Goal: Task Accomplishment & Management: Manage account settings

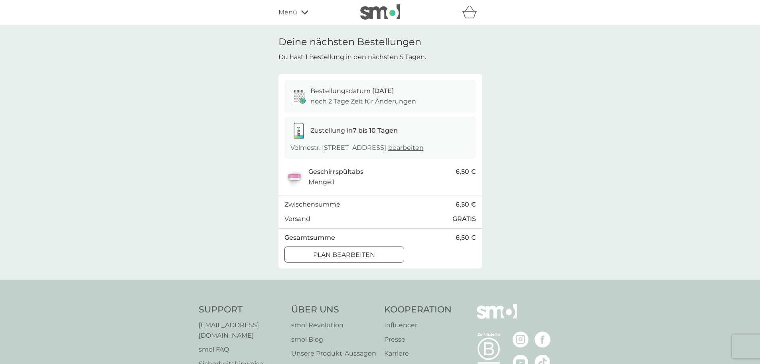
click at [306, 13] on icon at bounding box center [304, 12] width 7 height 5
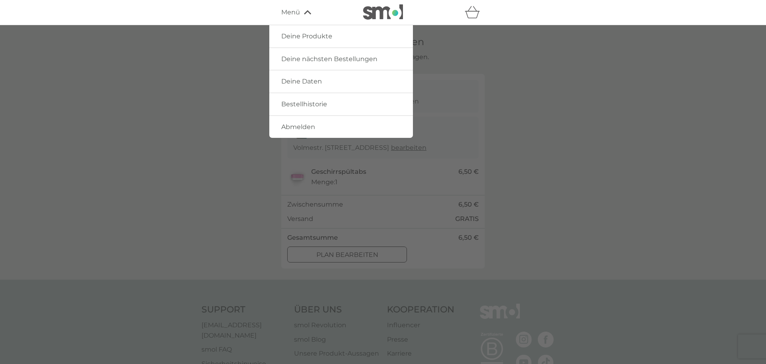
click at [324, 41] on link "Deine Produkte" at bounding box center [341, 36] width 144 height 22
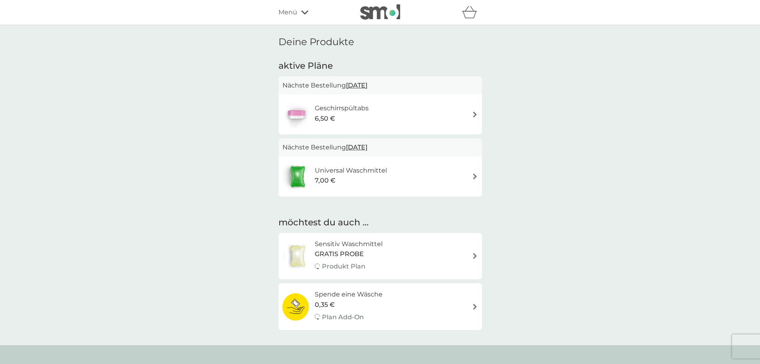
click at [473, 176] on img at bounding box center [475, 176] width 6 height 6
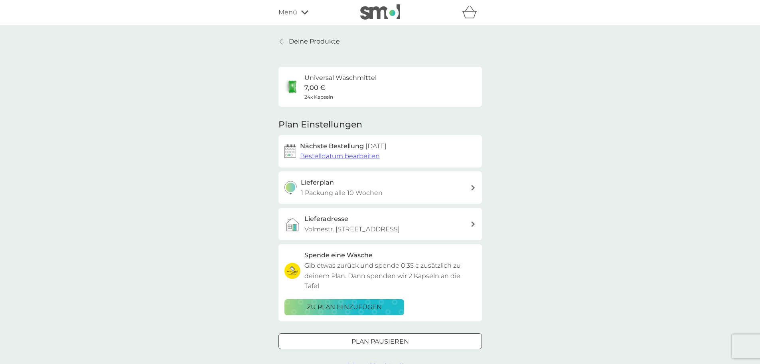
click at [364, 159] on span "Bestelldatum bearbeiten" at bounding box center [340, 156] width 80 height 8
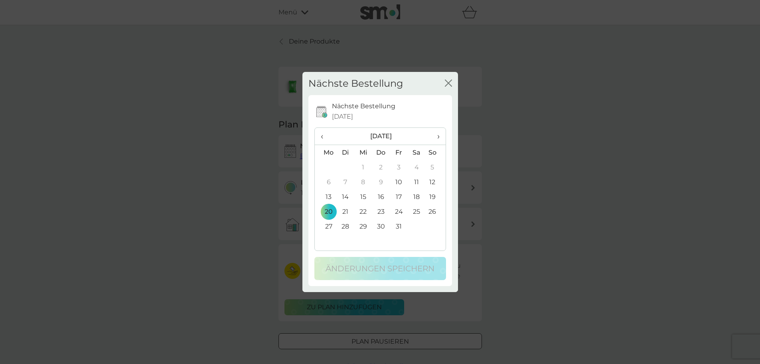
click at [327, 198] on td "13" at bounding box center [326, 196] width 22 height 15
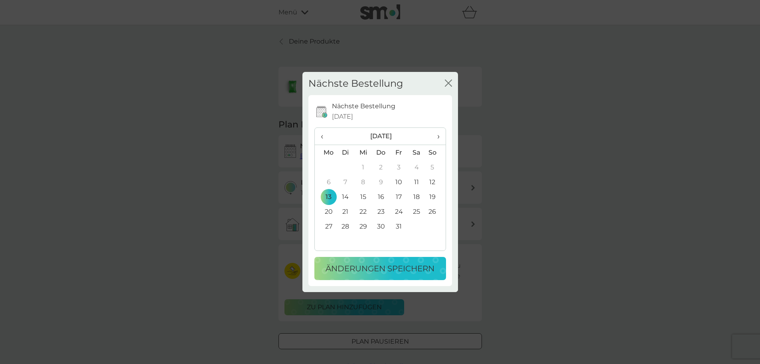
click at [408, 271] on p "Änderungen speichern" at bounding box center [380, 268] width 109 height 13
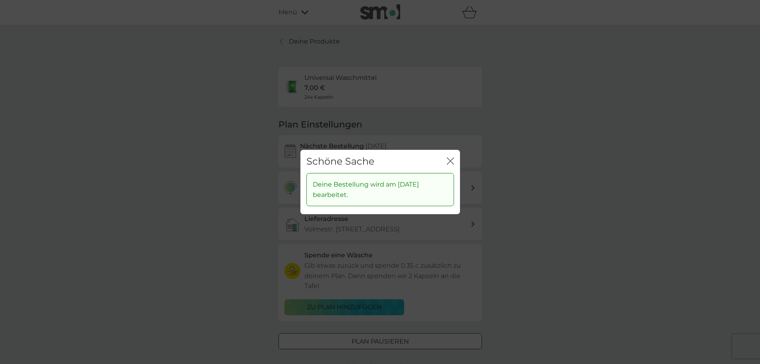
click at [451, 162] on icon "Schließen" at bounding box center [450, 160] width 7 height 7
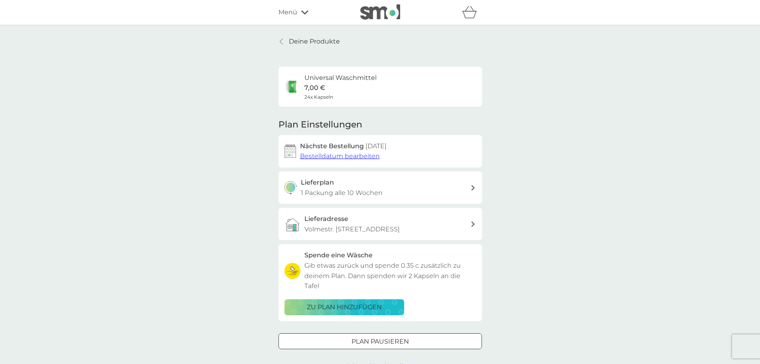
click at [304, 16] on div "Menü" at bounding box center [313, 12] width 68 height 10
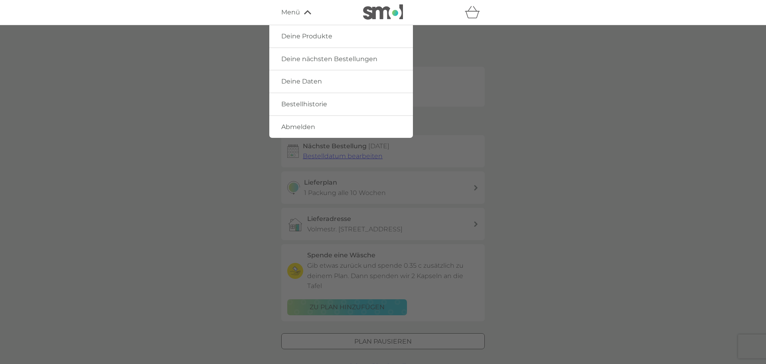
click at [315, 123] on span "Abmelden" at bounding box center [298, 127] width 34 height 8
